Goal: Task Accomplishment & Management: Complete application form

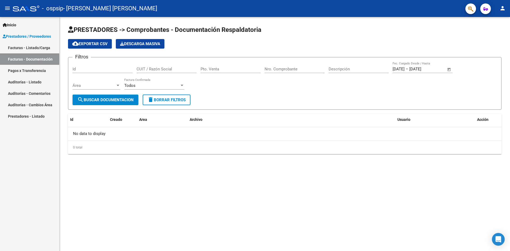
scroll to position [36576, 0]
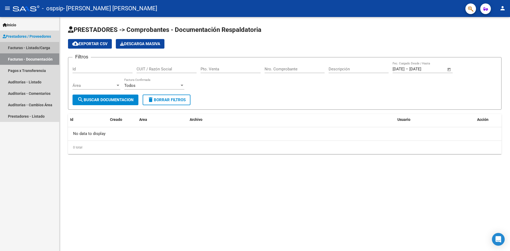
click at [40, 47] on link "Facturas - Listado/Carga" at bounding box center [29, 47] width 59 height 11
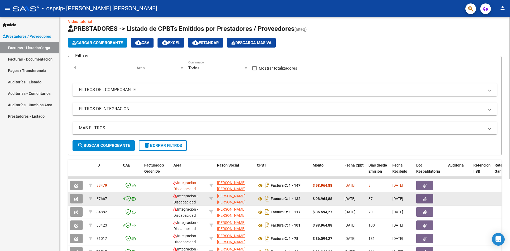
scroll to position [27, 0]
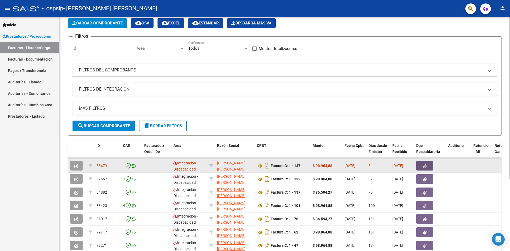
click at [425, 166] on icon "button" at bounding box center [424, 166] width 3 height 4
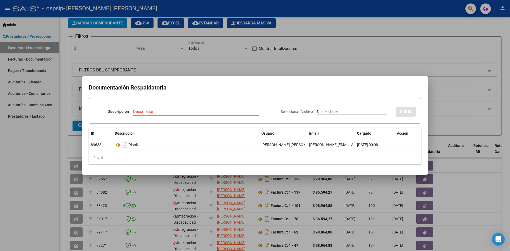
click at [377, 62] on div at bounding box center [255, 125] width 510 height 251
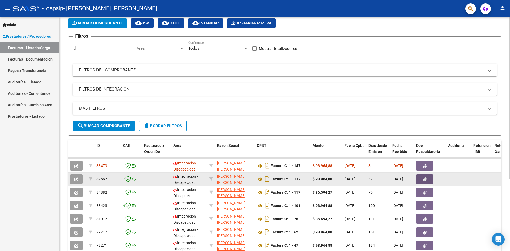
click at [421, 179] on button "button" at bounding box center [425, 179] width 17 height 10
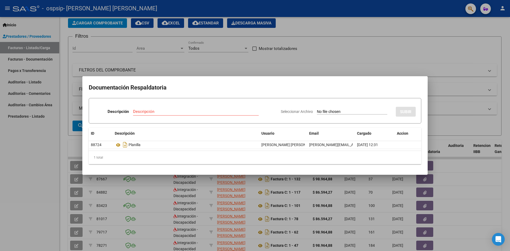
click at [436, 38] on div at bounding box center [255, 125] width 510 height 251
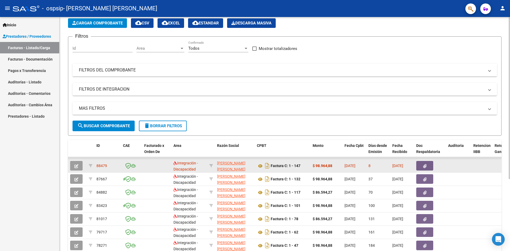
click at [424, 164] on icon "button" at bounding box center [424, 166] width 3 height 4
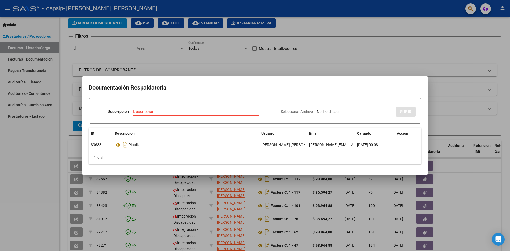
click at [205, 106] on div "Descripción Descripción" at bounding box center [185, 113] width 182 height 16
click at [205, 114] on div "Descripción" at bounding box center [196, 112] width 126 height 8
type input "planilla"
click at [357, 110] on input "Seleccionar Archivo" at bounding box center [352, 112] width 70 height 5
type input "C:\fakepath\[PERSON_NAME].pdf"
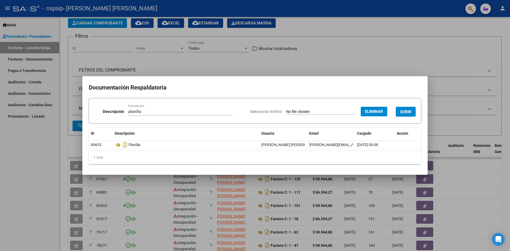
click at [409, 114] on span "SUBIR" at bounding box center [405, 112] width 11 height 5
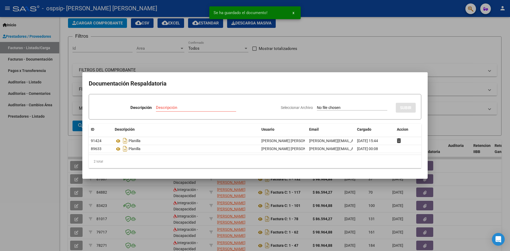
click at [427, 52] on div at bounding box center [255, 125] width 510 height 251
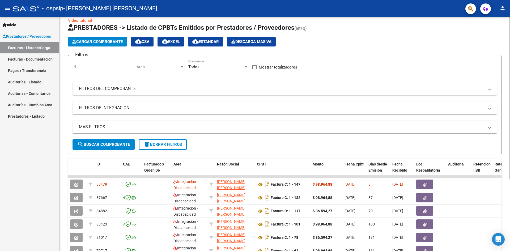
scroll to position [0, 0]
